Goal: Find specific page/section: Find specific page/section

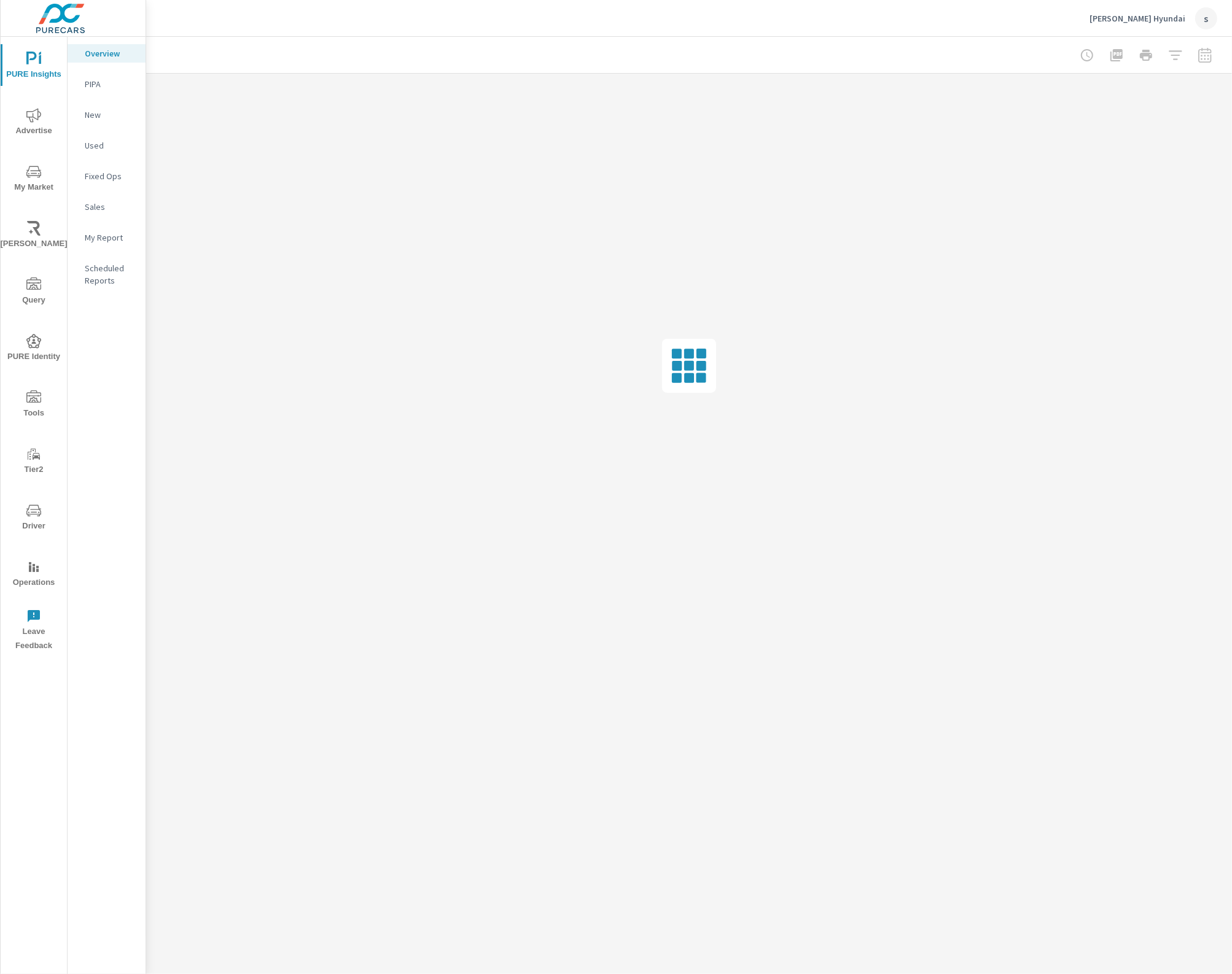
click at [42, 397] on span "Tools" at bounding box center [33, 405] width 58 height 30
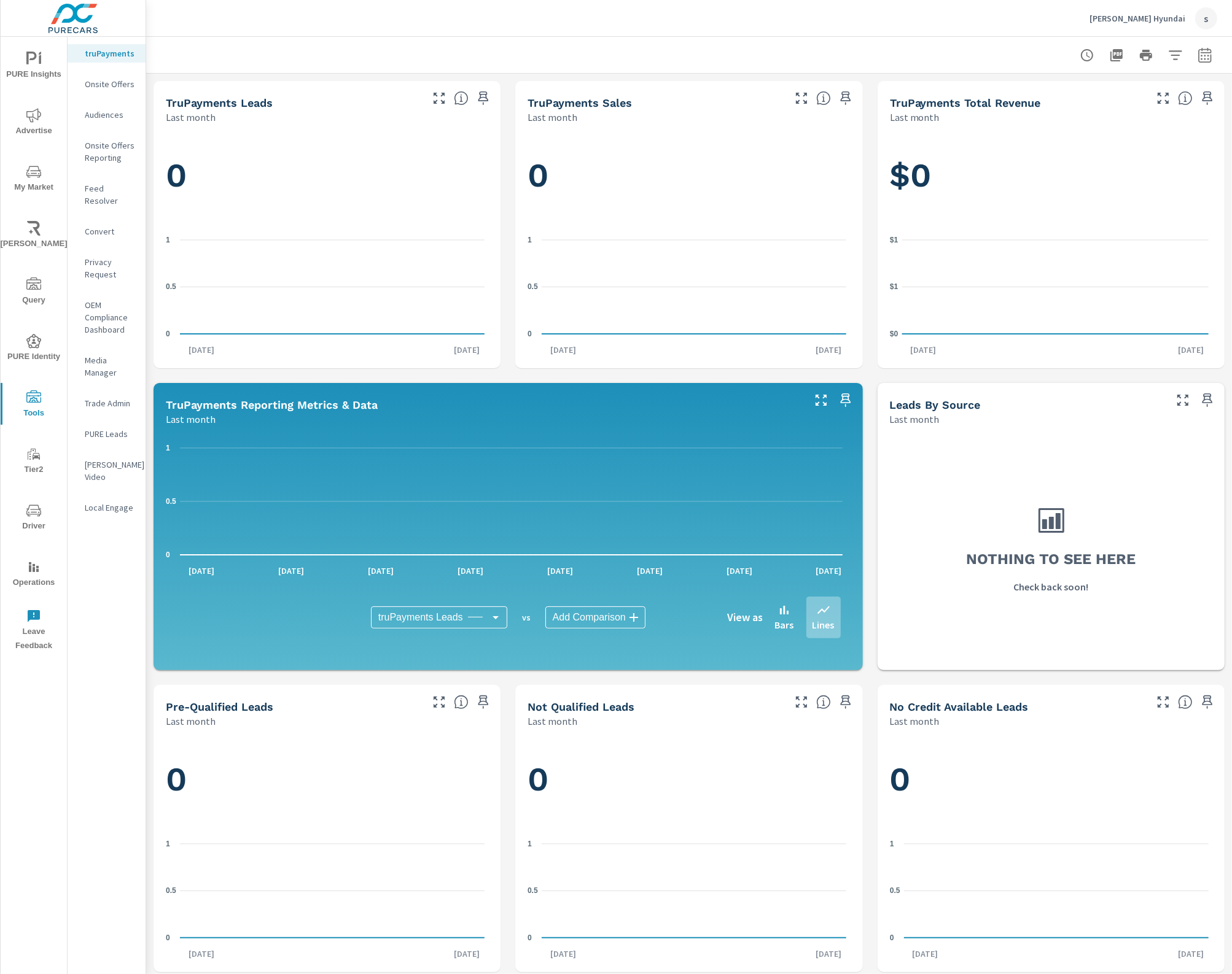
click at [97, 185] on p "Feed Resolver" at bounding box center [109, 195] width 51 height 25
